Goal: Unclear: Unclear

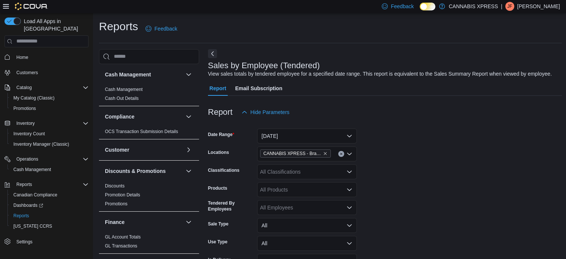
scroll to position [176, 0]
